Goal: Navigation & Orientation: Understand site structure

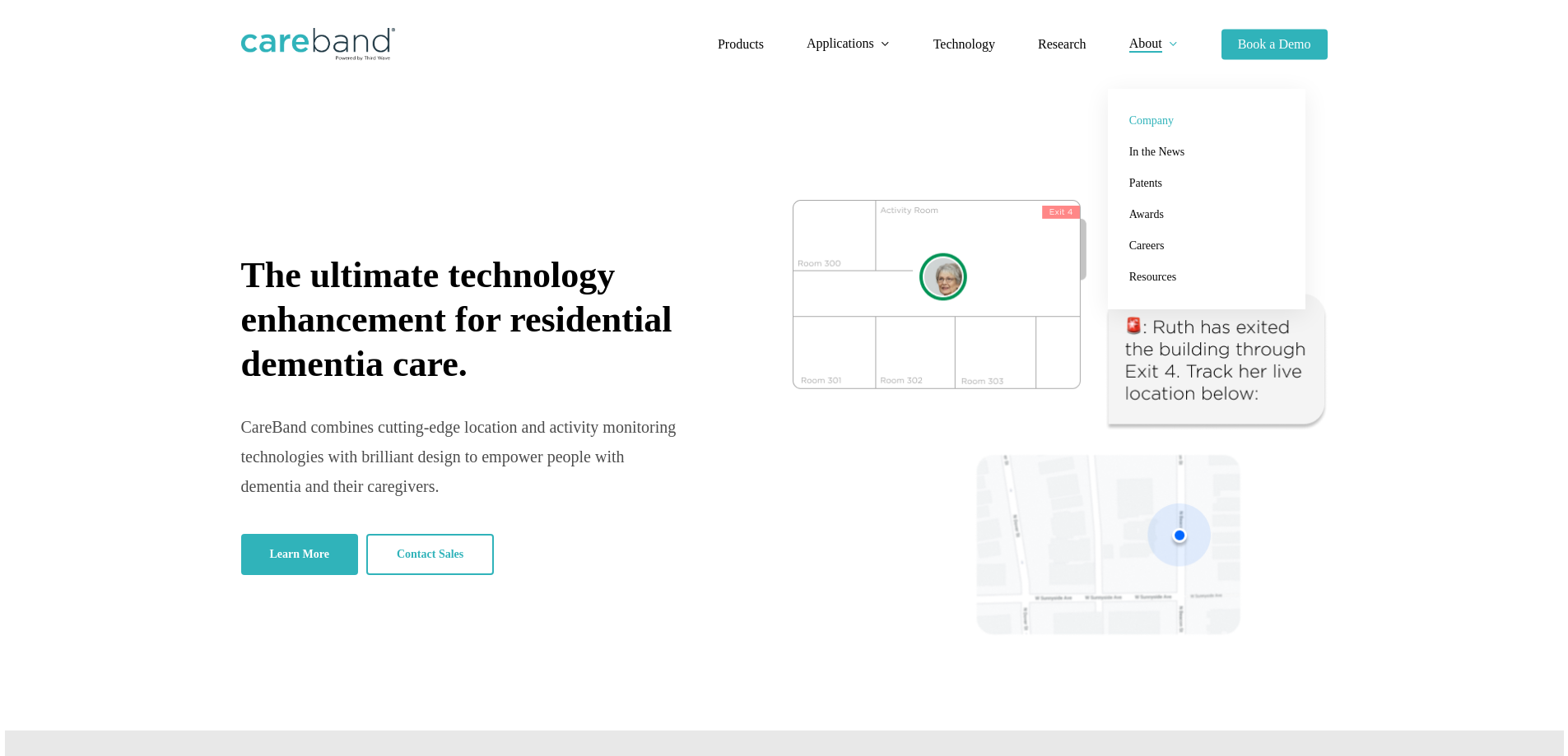
click at [1160, 124] on span "Company" at bounding box center [1152, 120] width 45 height 12
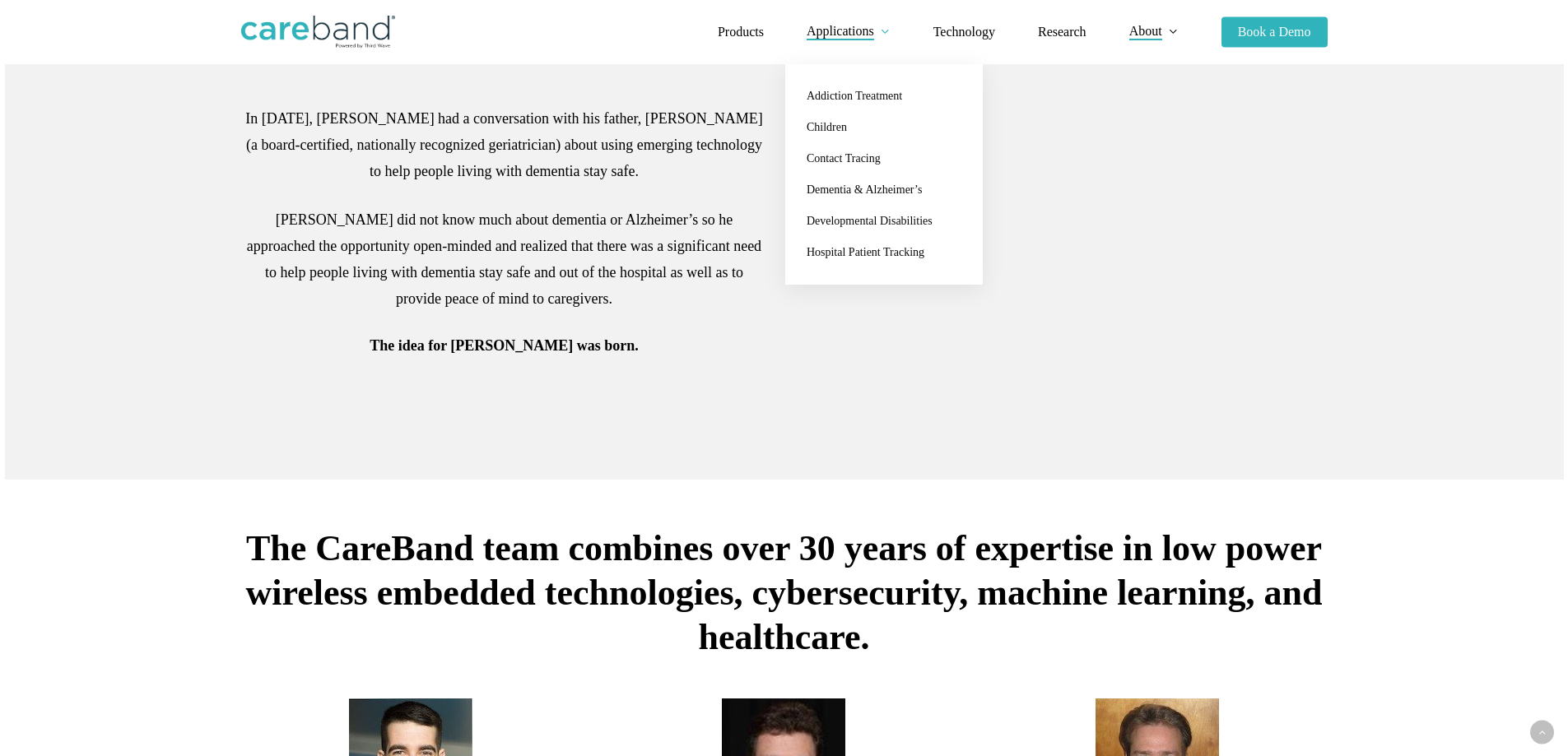
scroll to position [576, 0]
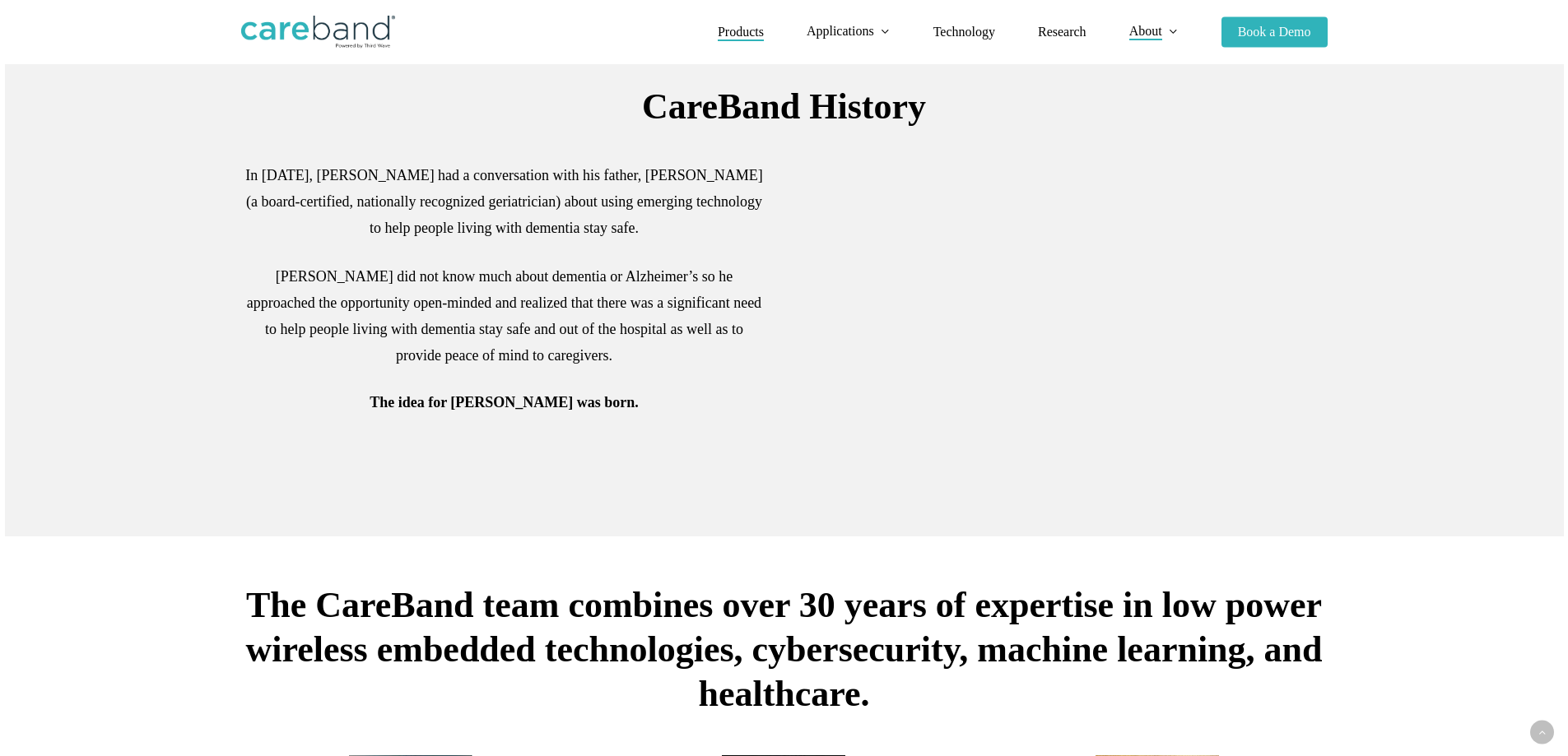
click at [729, 37] on span "Products" at bounding box center [740, 32] width 46 height 14
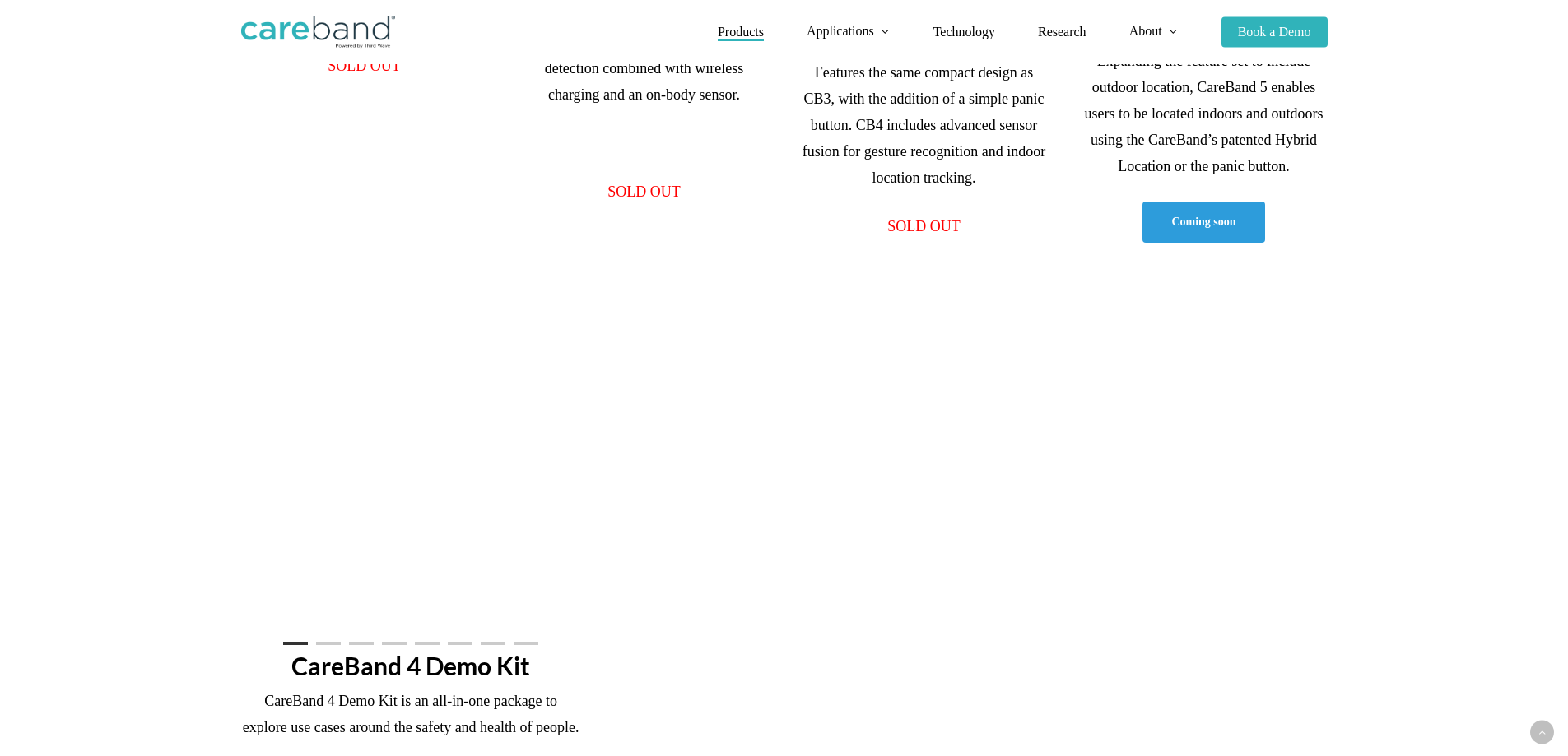
scroll to position [1070, 0]
